Goal: Task Accomplishment & Management: Use online tool/utility

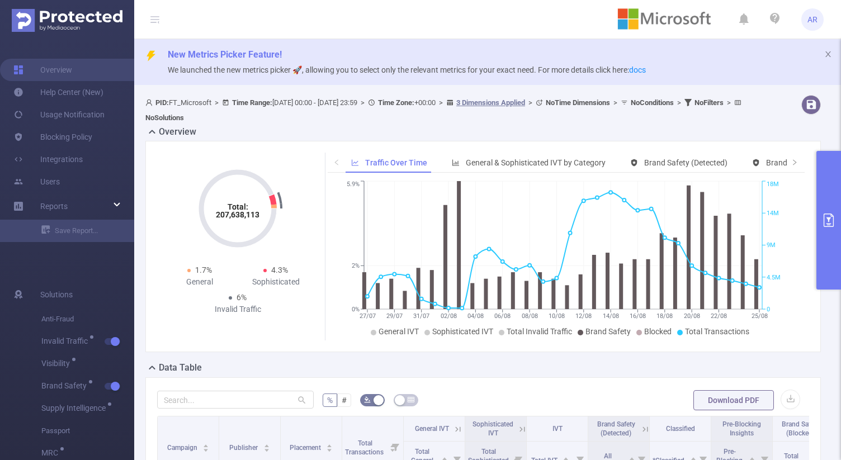
click at [826, 201] on button "primary" at bounding box center [828, 220] width 25 height 139
click at [830, 184] on button "primary" at bounding box center [828, 220] width 25 height 139
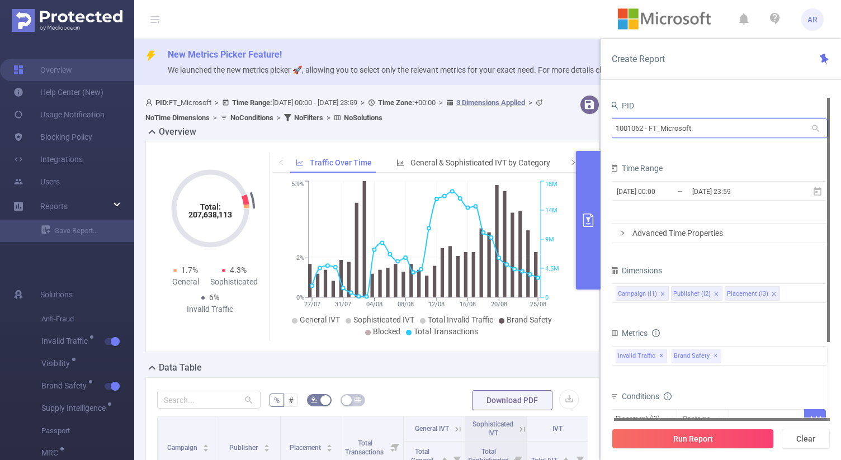
click at [690, 129] on input "1001062 - FT_Microsoft" at bounding box center [718, 129] width 218 height 20
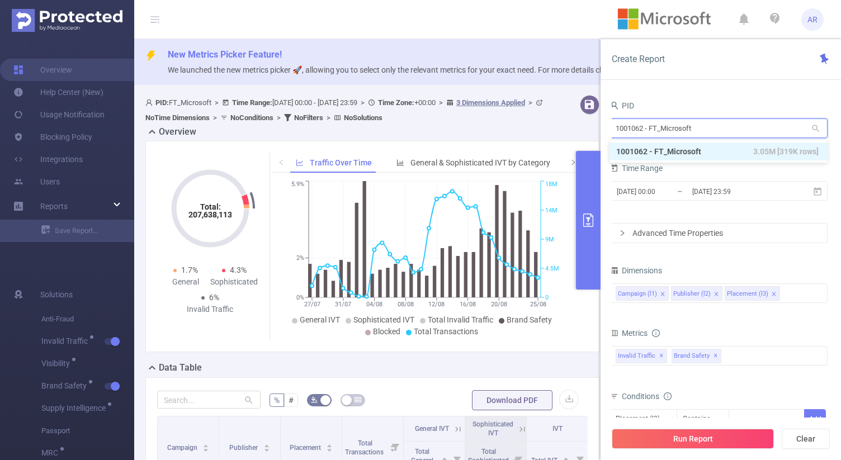
click at [690, 129] on input "1001062 - FT_Microsoft" at bounding box center [718, 129] width 218 height 20
type input "1070"
click at [688, 153] on li "1001070 - EightBar_IBM_Sandbox 0" at bounding box center [718, 152] width 218 height 18
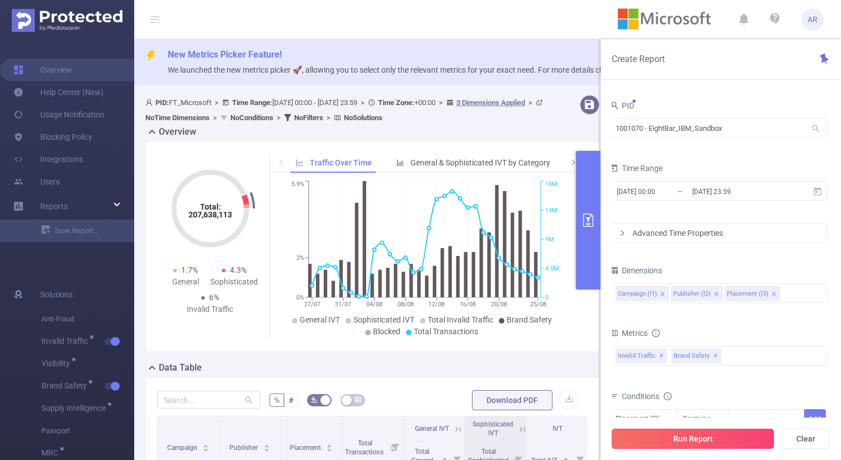
click at [641, 438] on button "Run Report" at bounding box center [693, 439] width 162 height 20
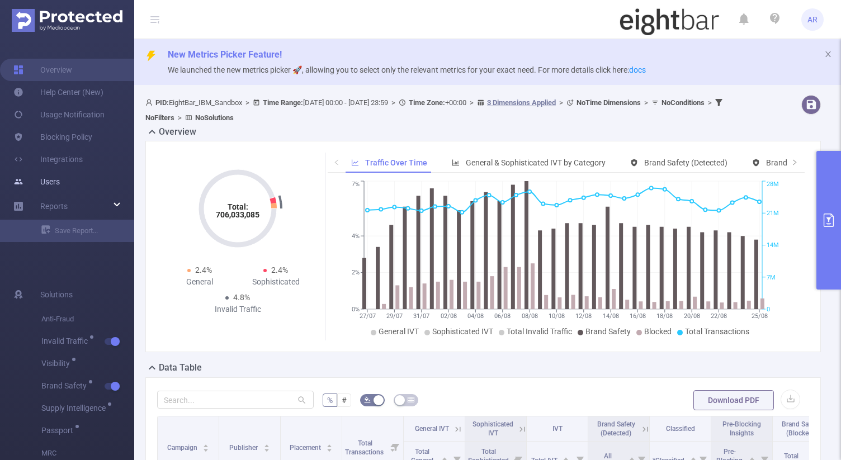
click at [45, 185] on link "Users" at bounding box center [36, 182] width 46 height 22
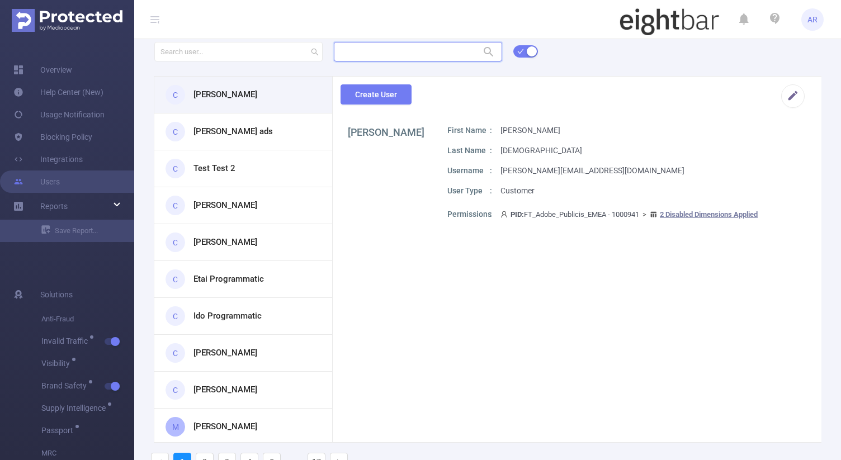
click at [383, 48] on input "text" at bounding box center [418, 52] width 168 height 20
click at [387, 75] on li "1001070 - EightBar_IBM_Sandbox 0" at bounding box center [417, 74] width 168 height 18
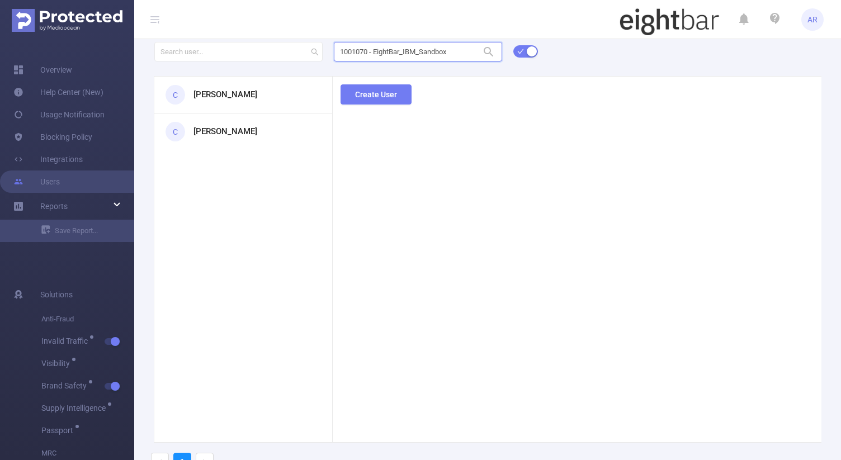
type input "1001070 - EightBar_IBM_Sandbox"
click at [153, 21] on icon at bounding box center [154, 19] width 9 height 9
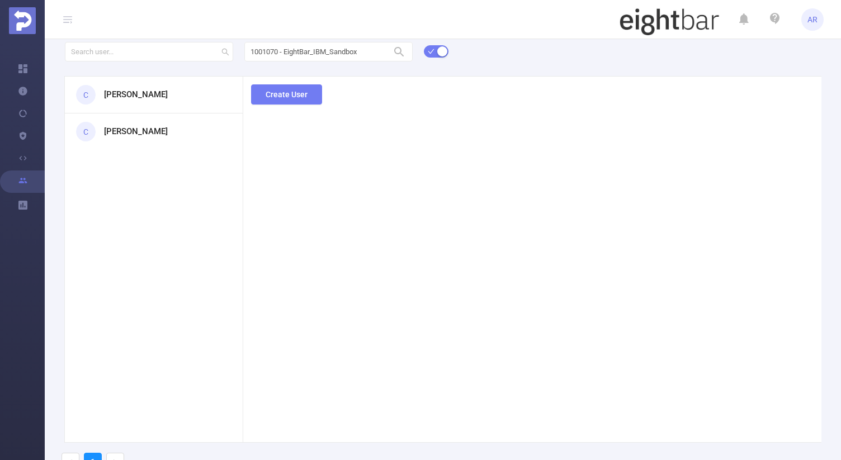
click at [71, 21] on icon at bounding box center [67, 19] width 9 height 9
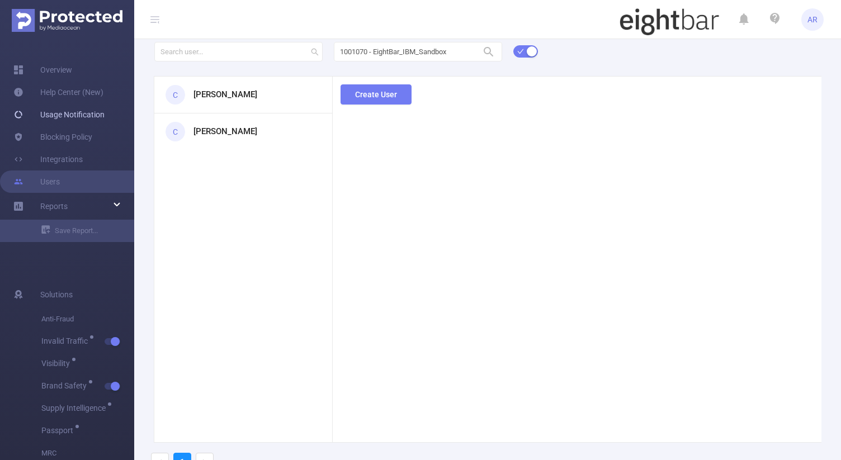
click at [78, 115] on link "Usage Notification" at bounding box center [58, 114] width 91 height 22
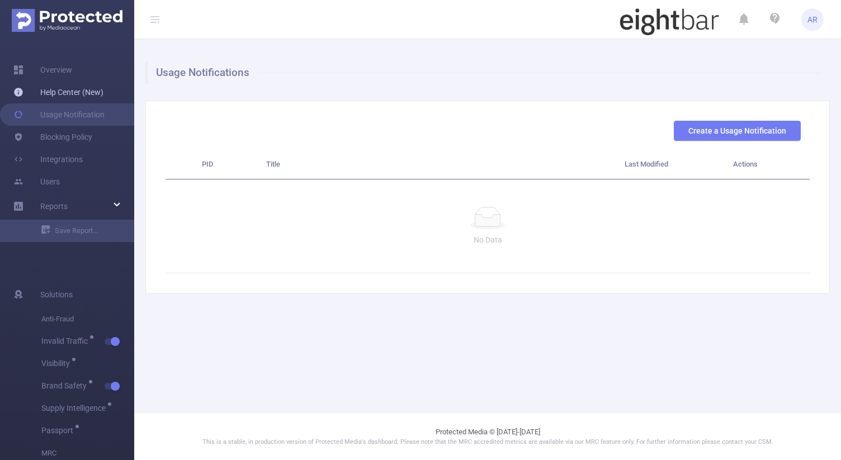
click at [56, 90] on link "Help Center (New)" at bounding box center [58, 92] width 90 height 22
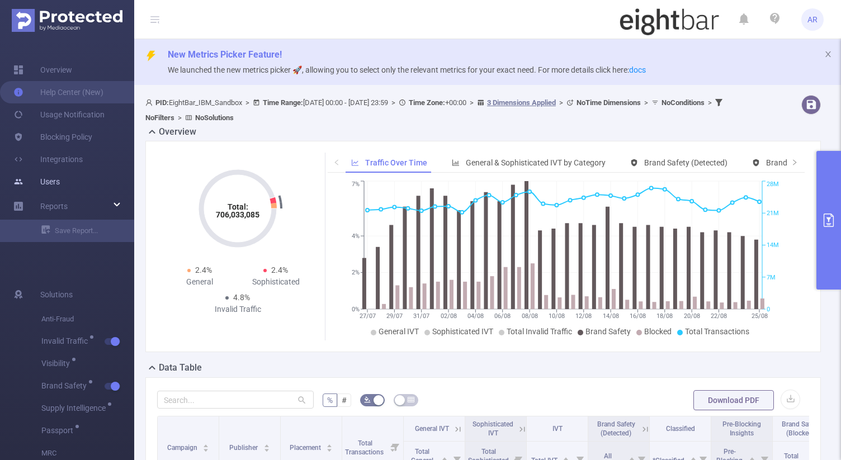
click at [49, 179] on link "Users" at bounding box center [36, 182] width 46 height 22
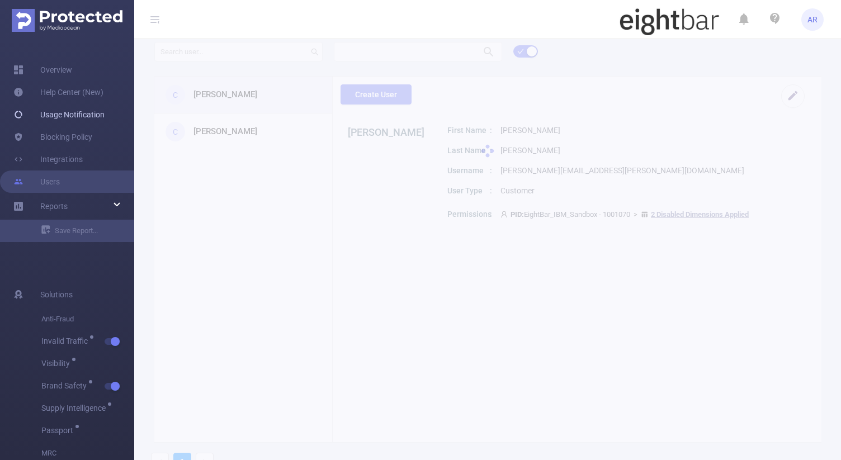
click at [74, 118] on link "Usage Notification" at bounding box center [58, 114] width 91 height 22
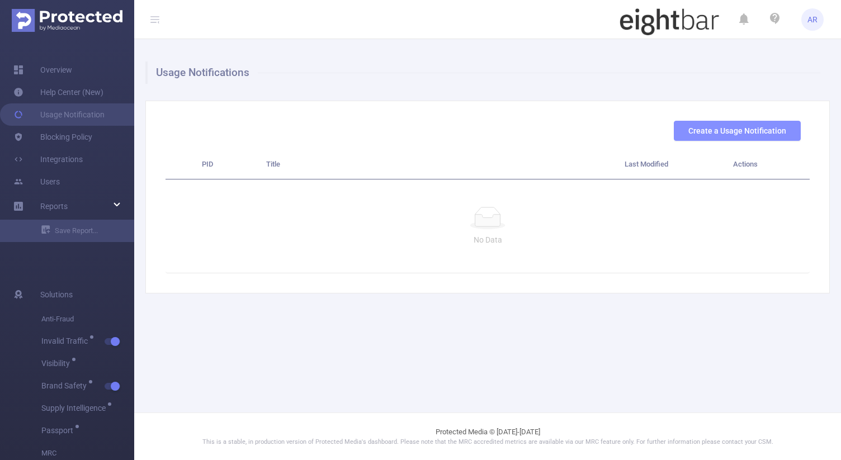
click at [705, 123] on button "Create a Usage Notification" at bounding box center [737, 131] width 127 height 20
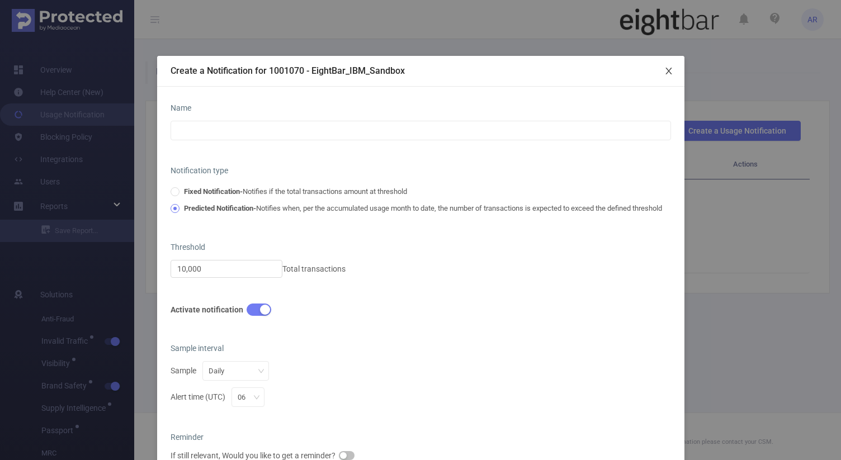
click at [670, 70] on icon "icon: close" at bounding box center [668, 71] width 9 height 9
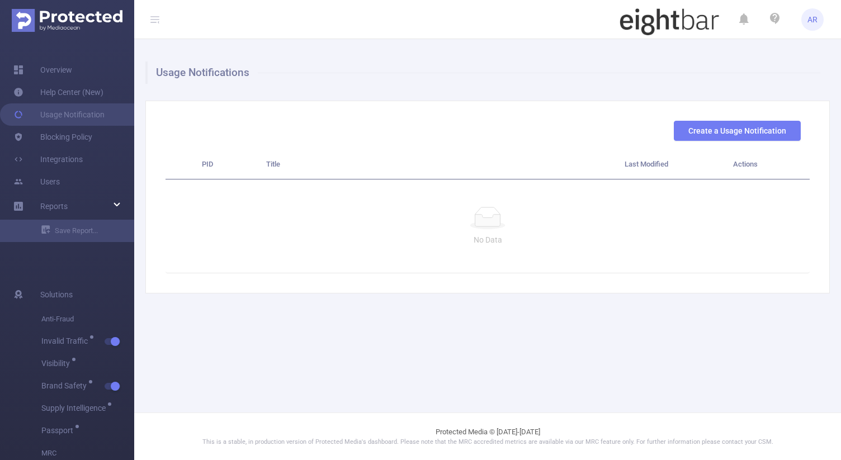
click at [819, 16] on span "AR" at bounding box center [812, 19] width 22 height 22
click at [616, 51] on div "Usage Notifications Create a Usage Notification PID Title Last Modified Actions…" at bounding box center [487, 177] width 707 height 277
click at [60, 75] on link "Overview" at bounding box center [42, 70] width 59 height 22
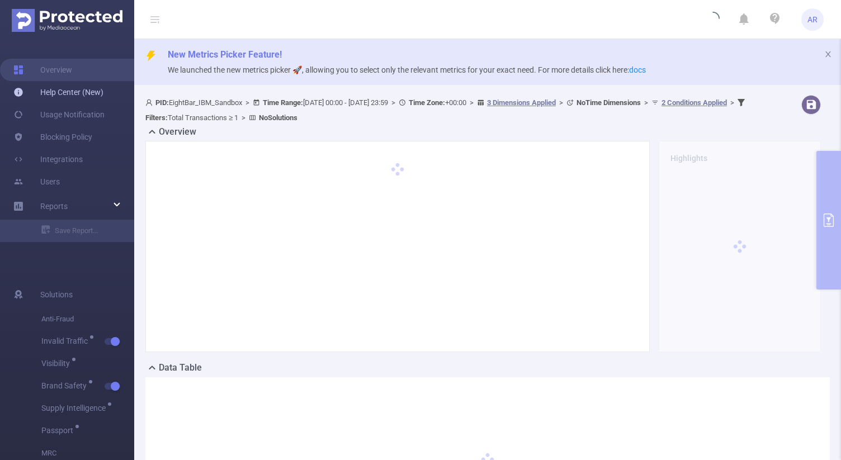
click at [51, 94] on link "Help Center (New)" at bounding box center [58, 92] width 90 height 22
type input "[DATE] 00:00"
type input "[DATE] 23:59"
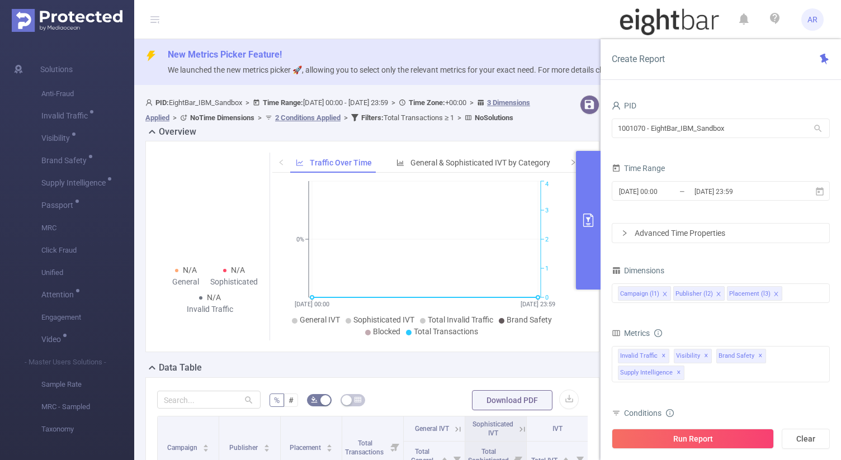
click at [543, 58] on span "New Metrics Picker Feature!" at bounding box center [500, 54] width 664 height 13
